Goal: Task Accomplishment & Management: Use online tool/utility

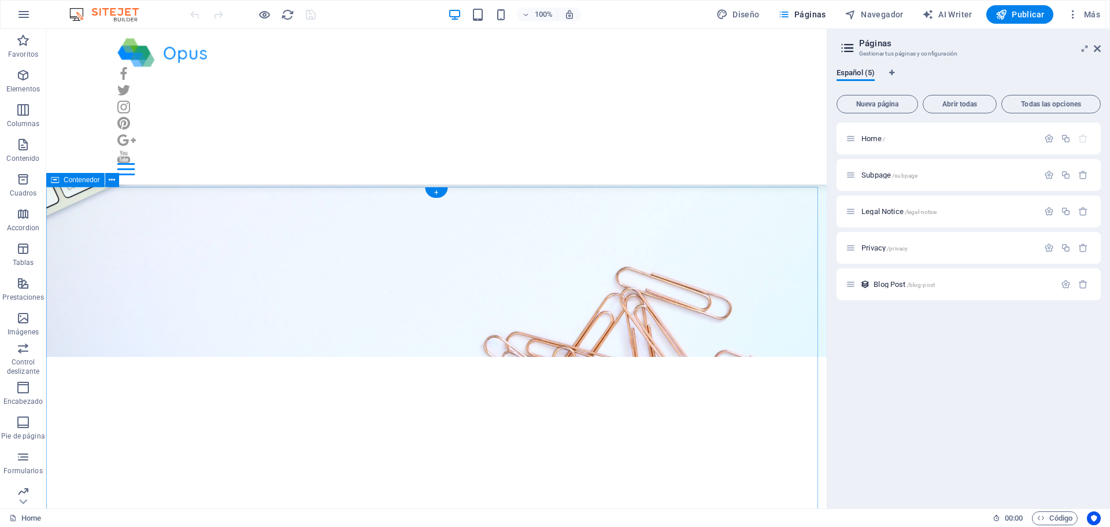
scroll to position [173, 0]
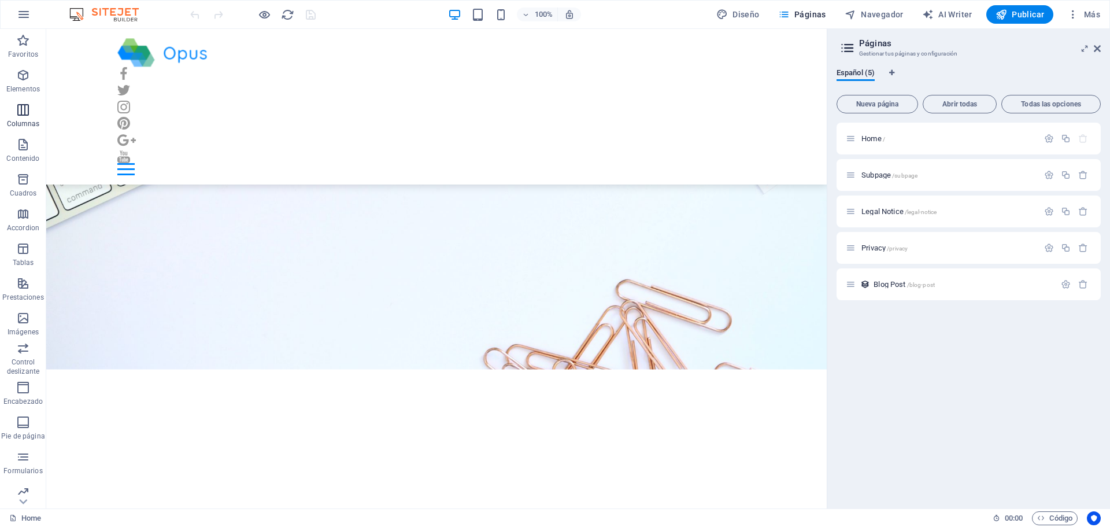
click at [16, 113] on icon "button" at bounding box center [23, 110] width 14 height 14
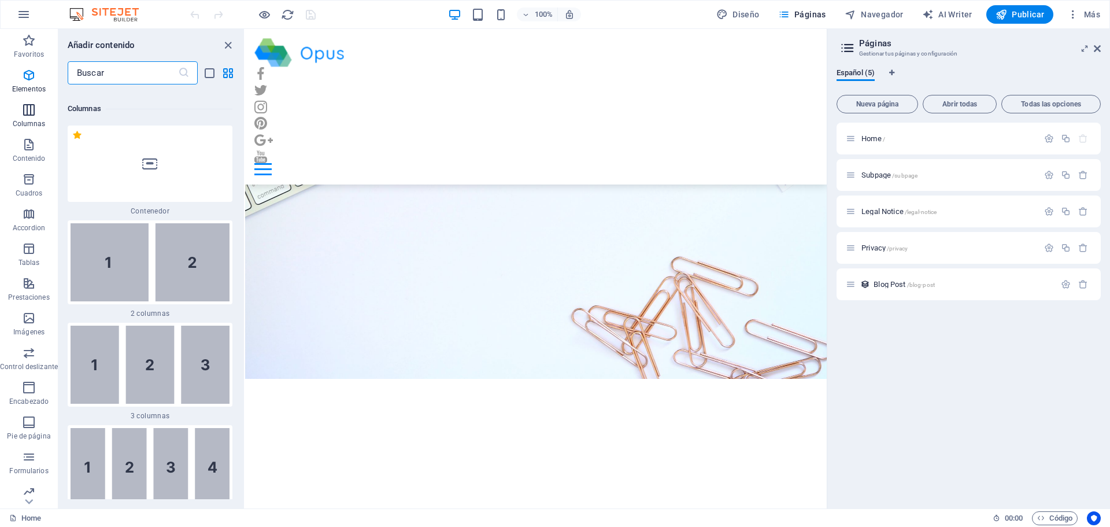
scroll to position [667, 0]
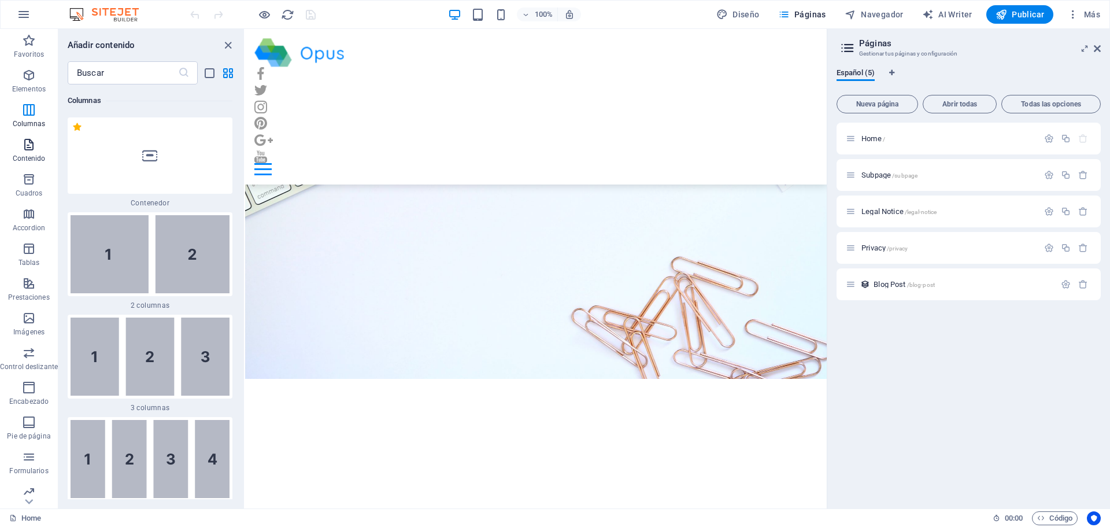
click at [23, 151] on span "Contenido" at bounding box center [29, 152] width 58 height 28
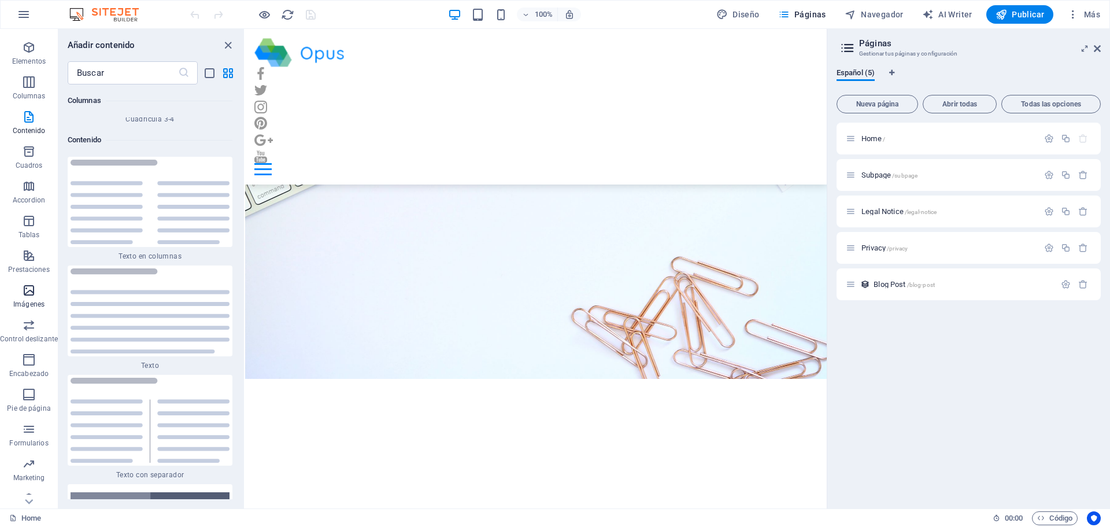
scroll to position [41, 0]
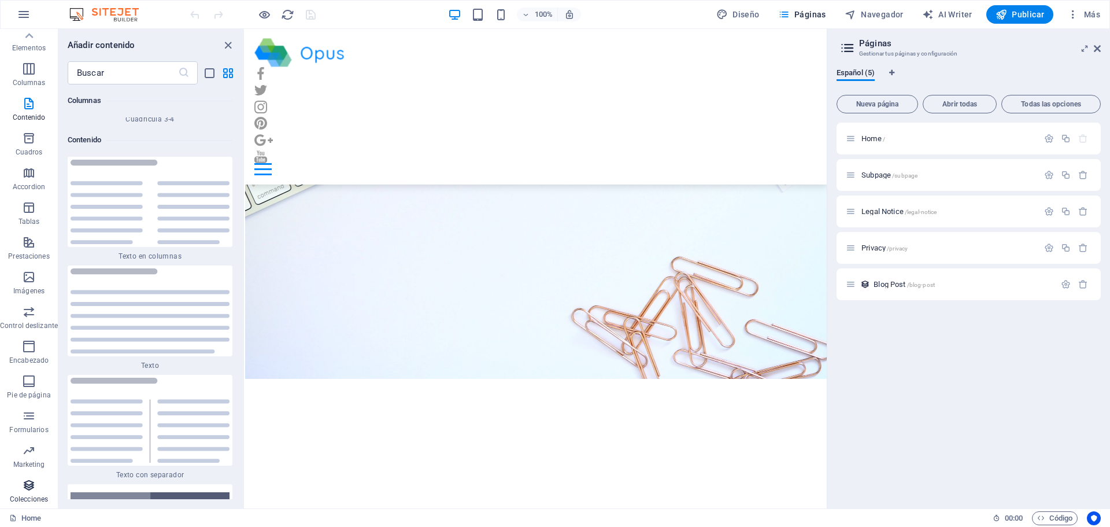
click at [27, 480] on icon "button" at bounding box center [29, 485] width 14 height 14
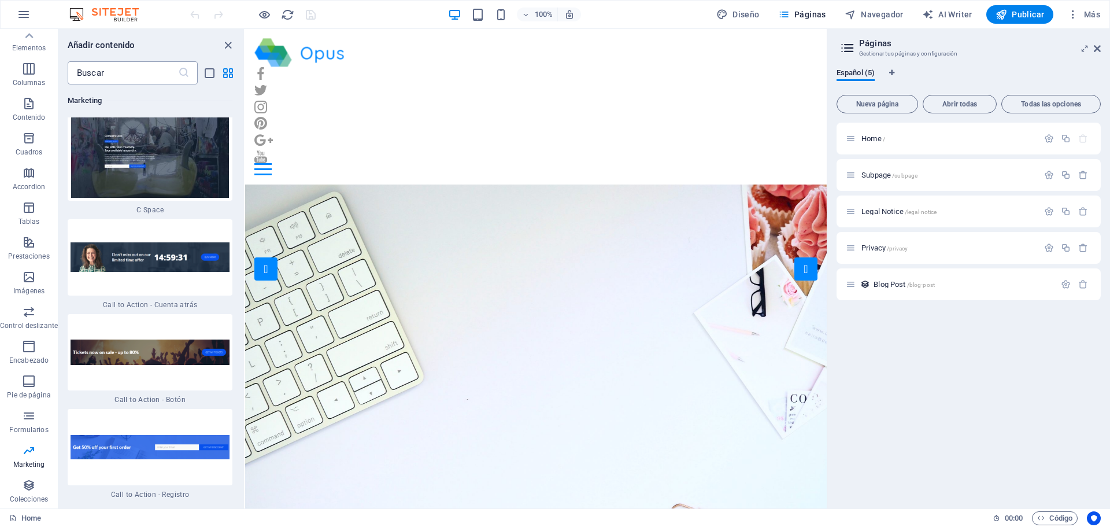
scroll to position [21090, 0]
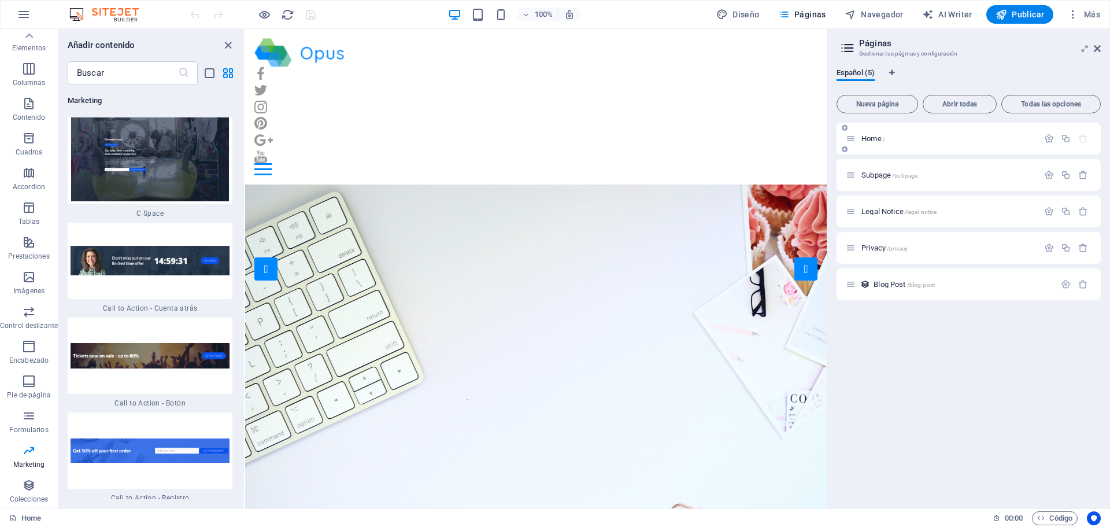
click at [866, 137] on span "Home /" at bounding box center [873, 138] width 24 height 9
click at [876, 98] on button "Nueva página" at bounding box center [876, 104] width 81 height 18
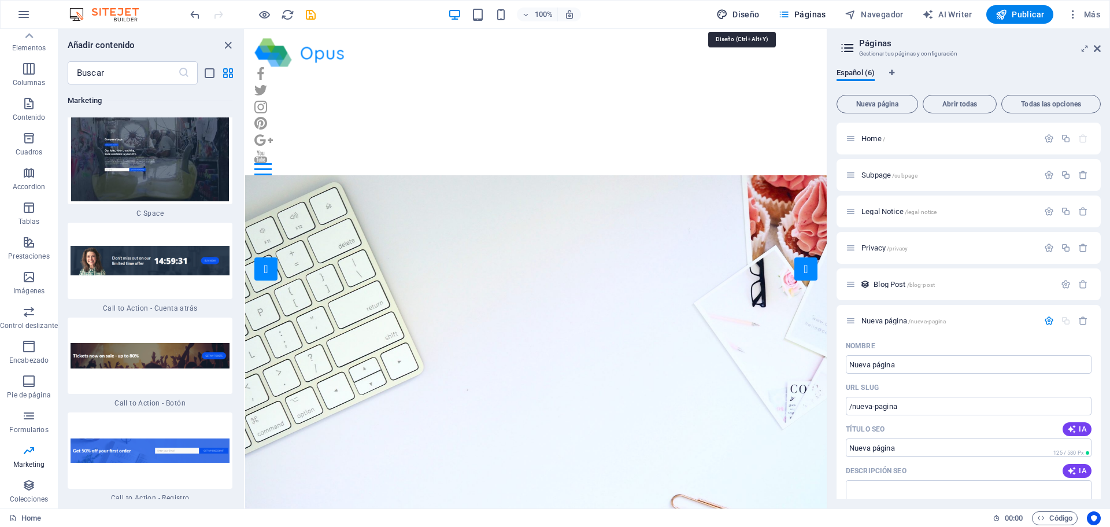
click at [741, 13] on span "Diseño" at bounding box center [737, 15] width 43 height 12
select select "px"
select select "400"
select select "px"
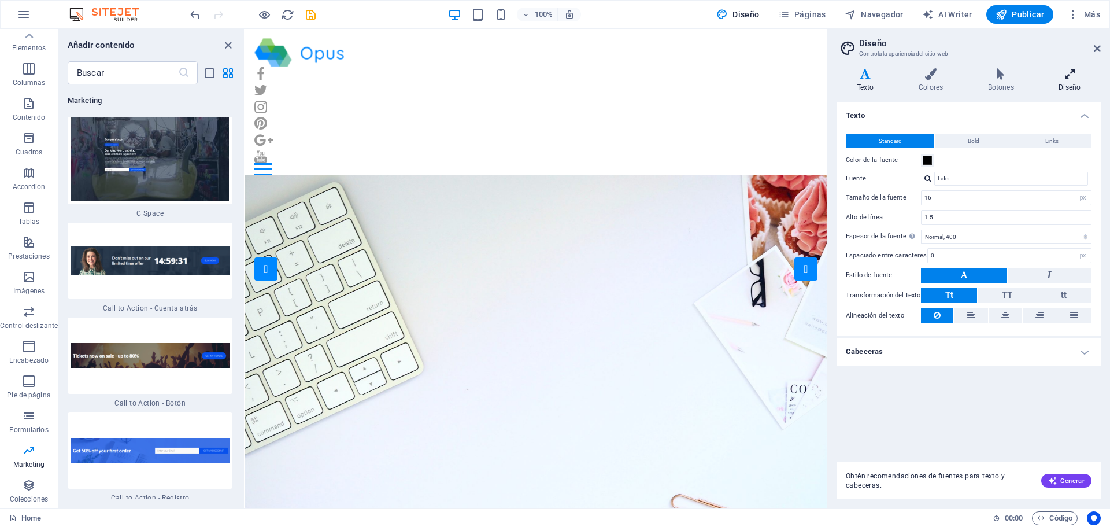
click at [1073, 84] on h4 "Diseño" at bounding box center [1070, 80] width 62 height 24
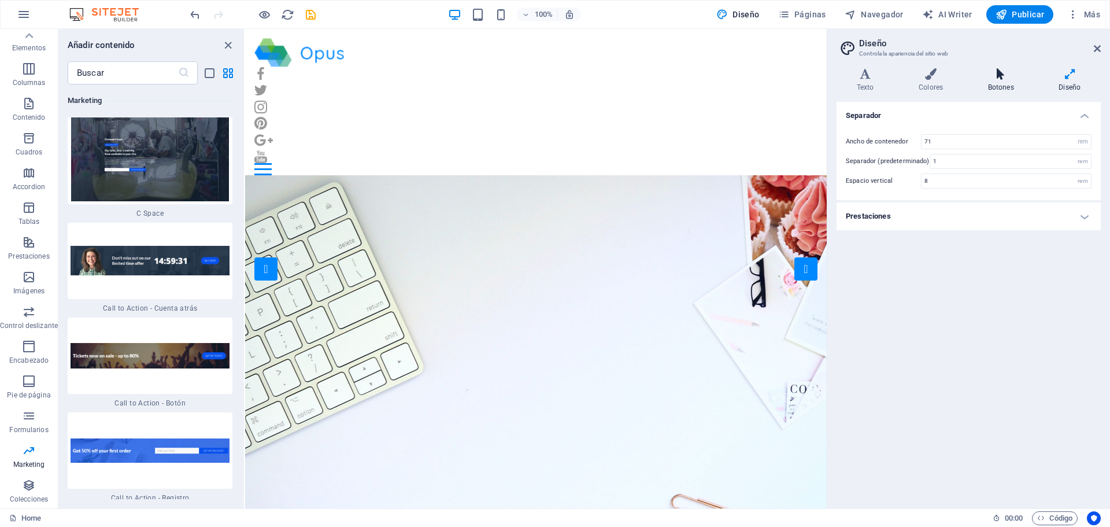
click at [1003, 80] on h4 "Botones" at bounding box center [1003, 80] width 71 height 24
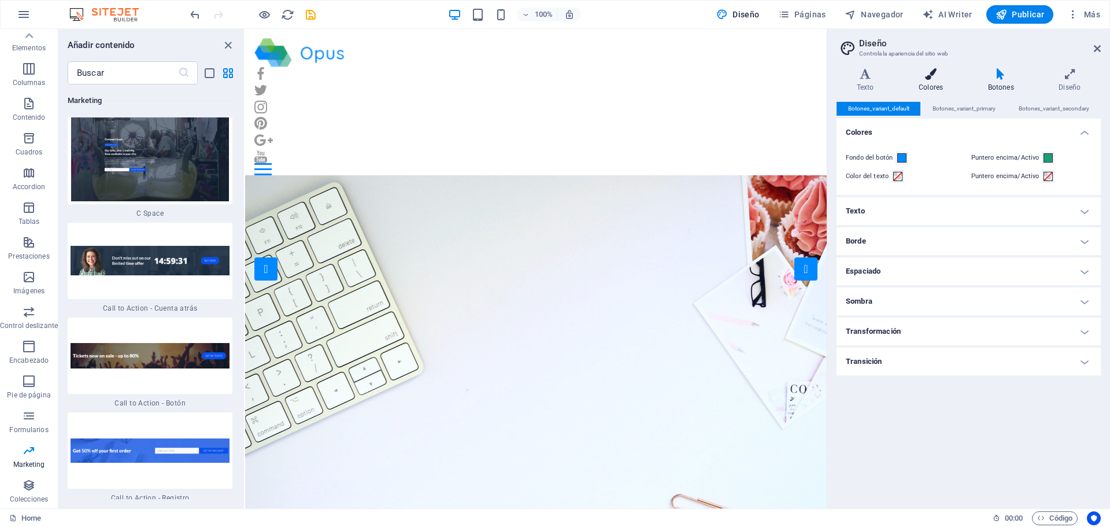
click at [930, 79] on icon at bounding box center [930, 74] width 65 height 12
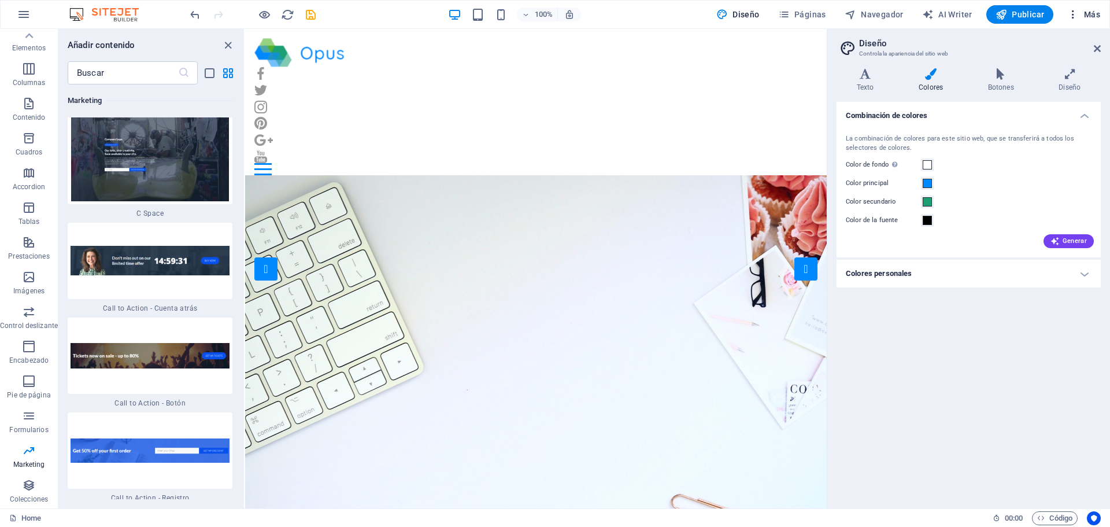
click at [1079, 13] on span "Más" at bounding box center [1083, 15] width 33 height 12
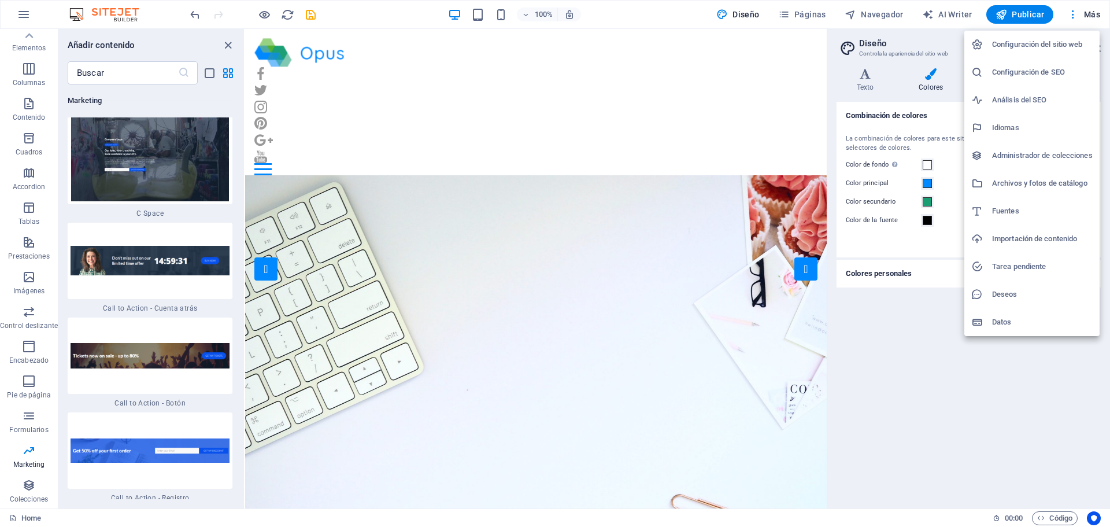
click at [1052, 42] on h6 "Configuración del sitio web" at bounding box center [1042, 45] width 101 height 14
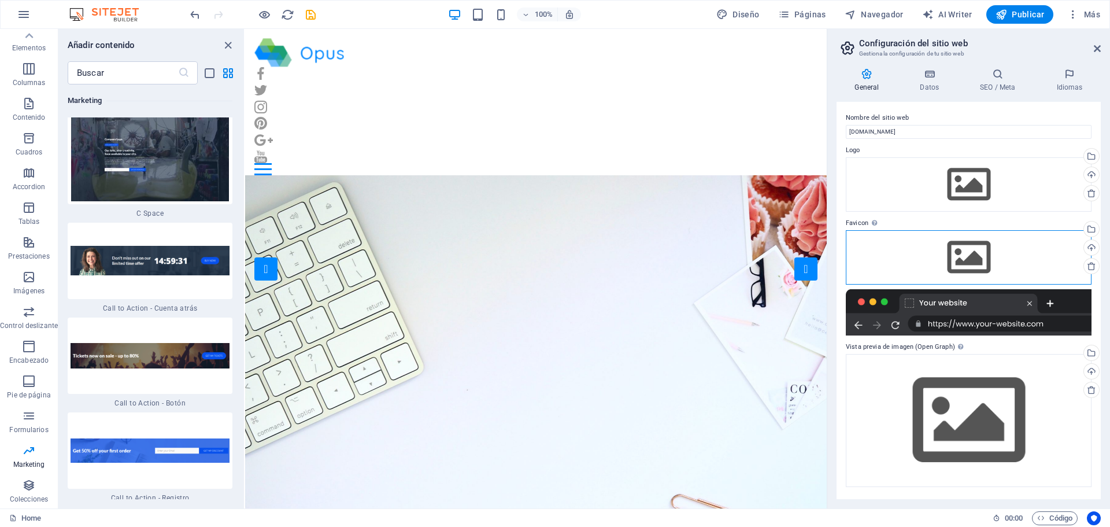
click at [967, 256] on div "Arrastra archivos aquí, haz clic para escoger archivos o selecciona archivos de…" at bounding box center [969, 257] width 246 height 54
